Goal: Task Accomplishment & Management: Use online tool/utility

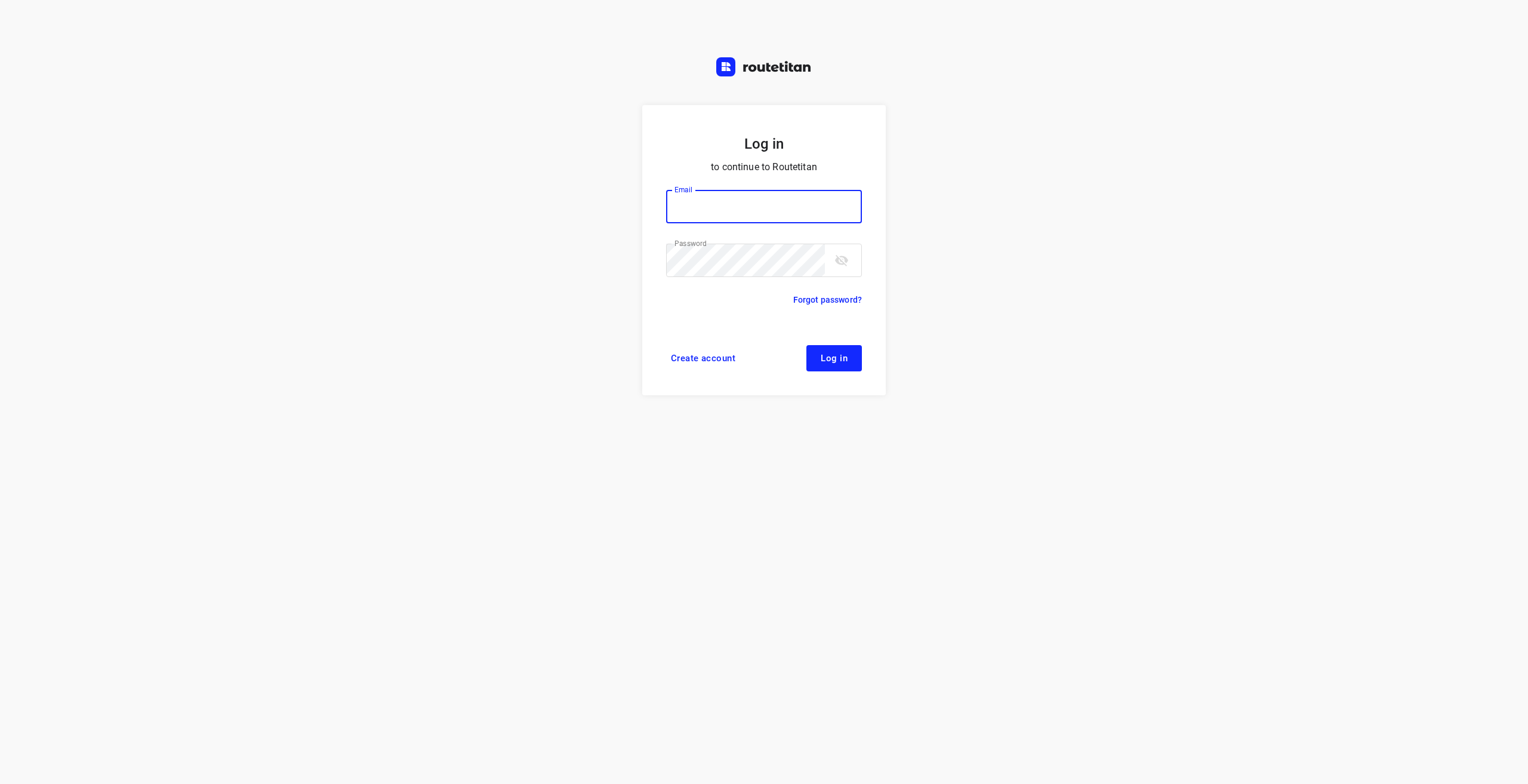
type input "info@tasboomkwekerij.nl"
click at [838, 357] on span "Log in" at bounding box center [834, 358] width 27 height 9
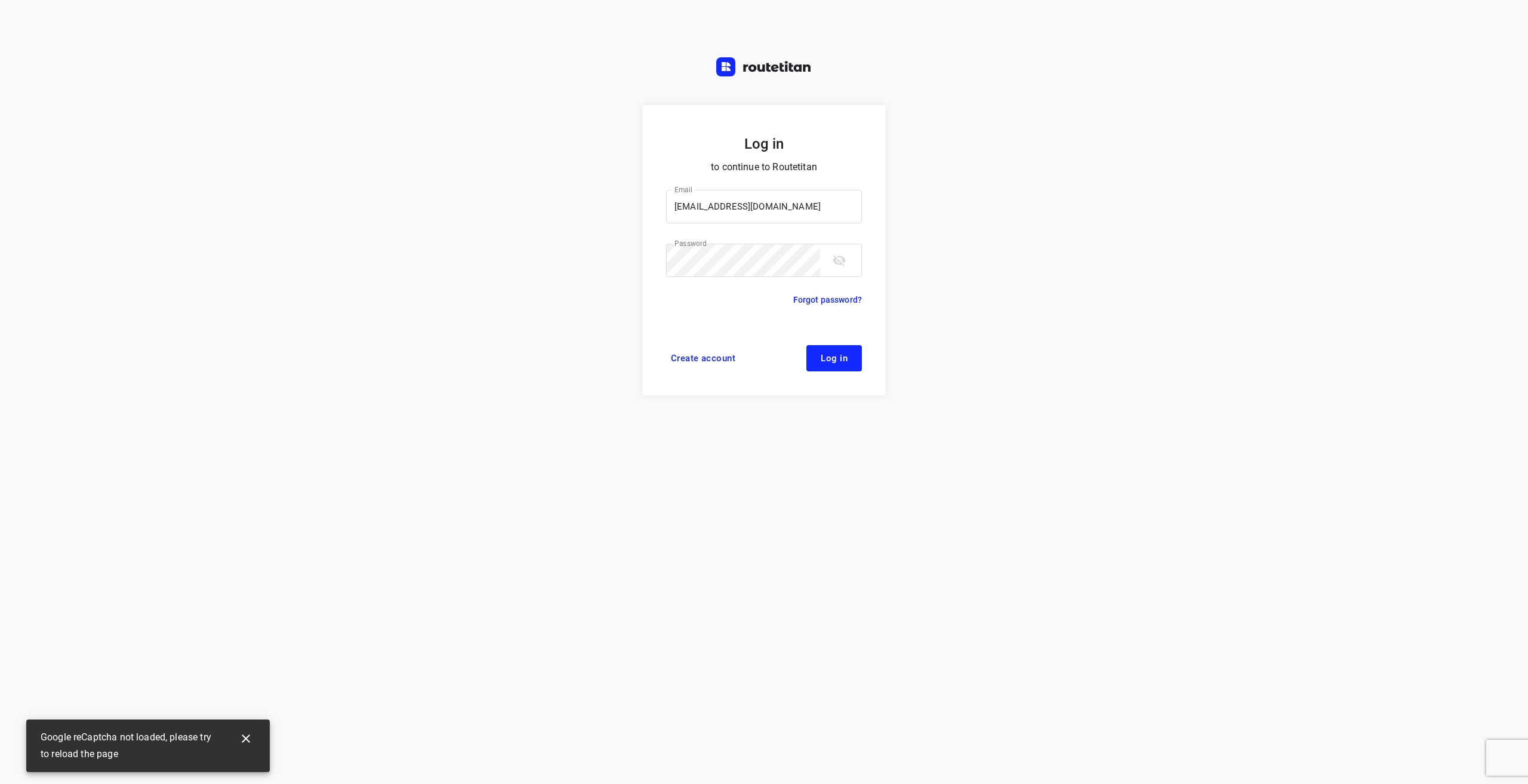
click at [837, 359] on span "Log in" at bounding box center [834, 358] width 27 height 9
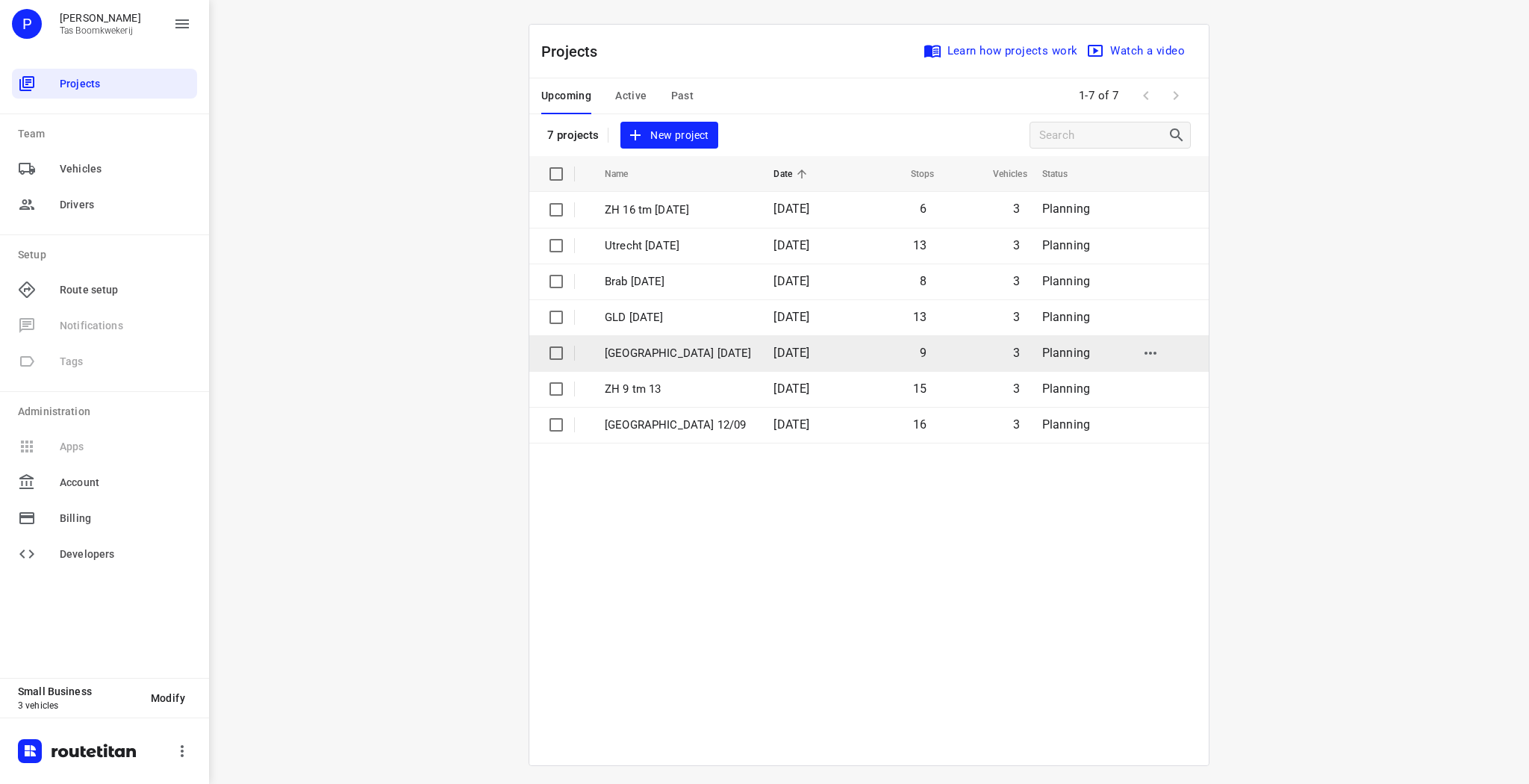
click at [654, 358] on p "[GEOGRAPHIC_DATA] [DATE]" at bounding box center [677, 353] width 146 height 17
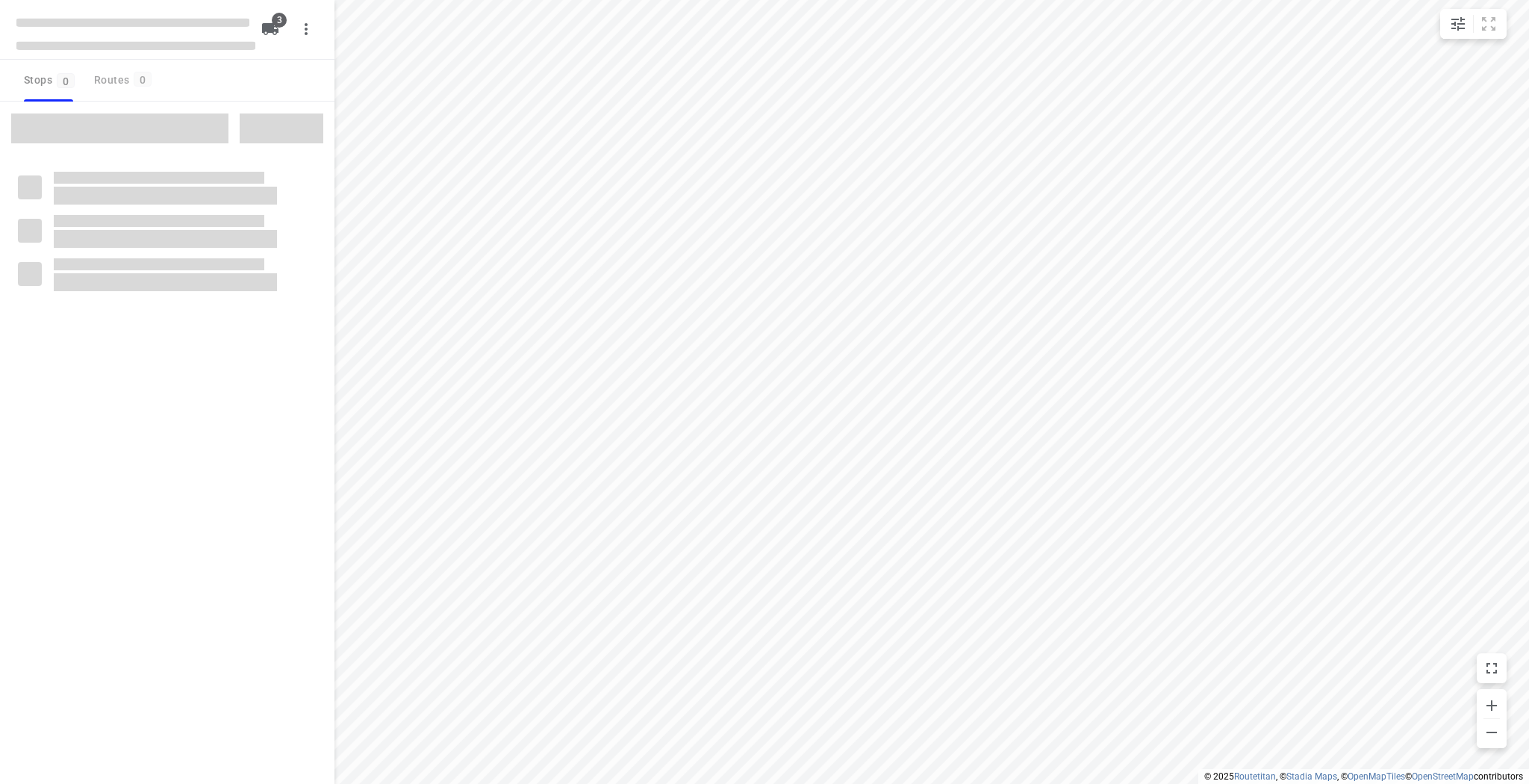
type input "distance"
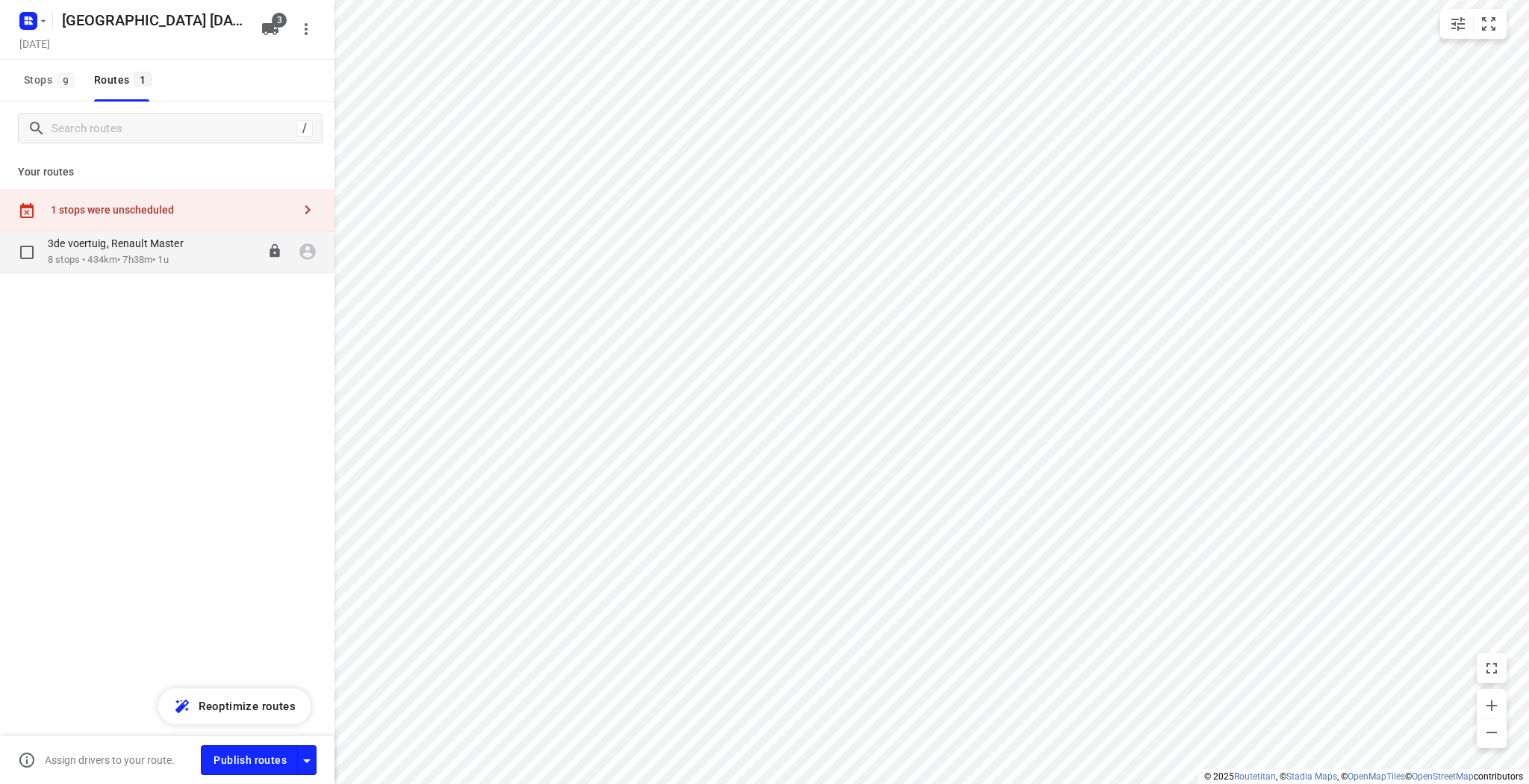
click at [208, 241] on div "08:00-15:38" at bounding box center [245, 252] width 75 height 31
click at [143, 250] on div "3de voertuig, Renault Master" at bounding box center [123, 244] width 151 height 16
